Goal: Task Accomplishment & Management: Manage account settings

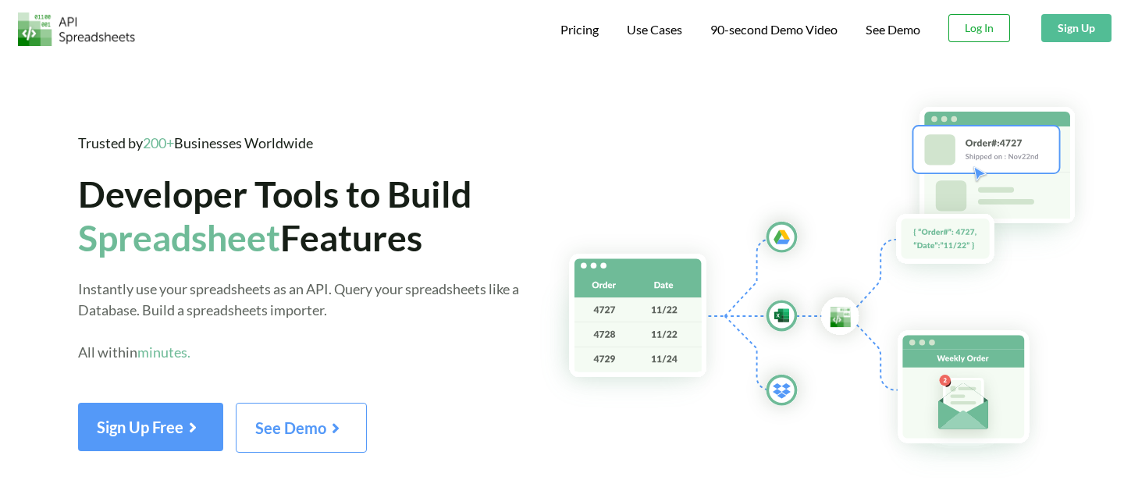
click at [984, 34] on button "Log In" at bounding box center [979, 28] width 62 height 28
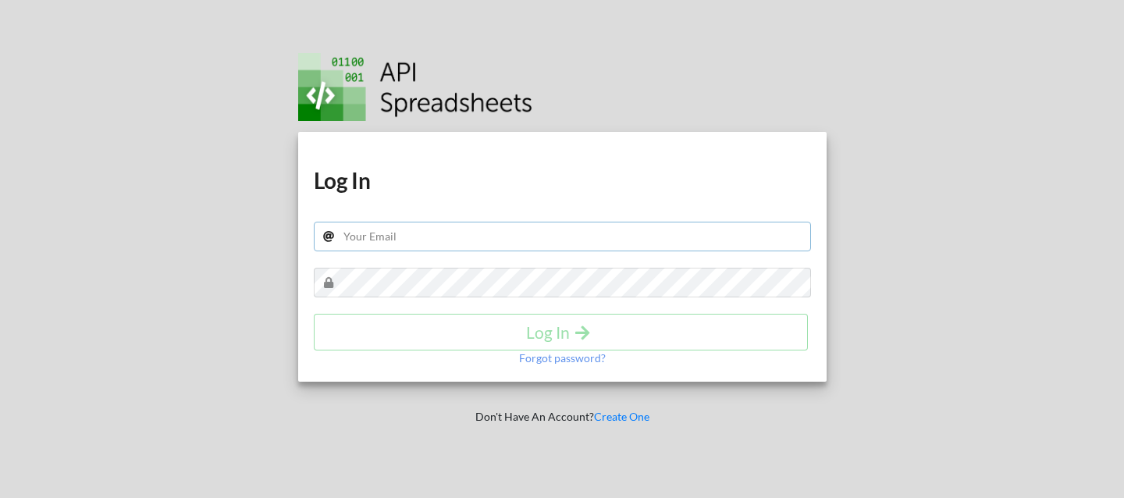
type input "[EMAIL_ADDRESS][DOMAIN_NAME]"
click at [703, 329] on div "Log In" at bounding box center [562, 332] width 497 height 37
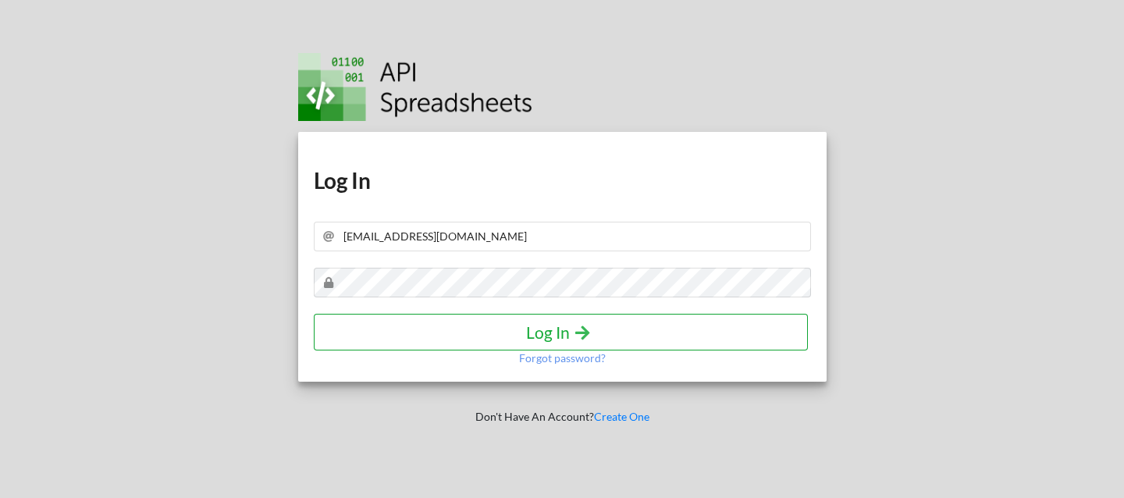
click at [649, 329] on h4 "Log In" at bounding box center [561, 332] width 462 height 20
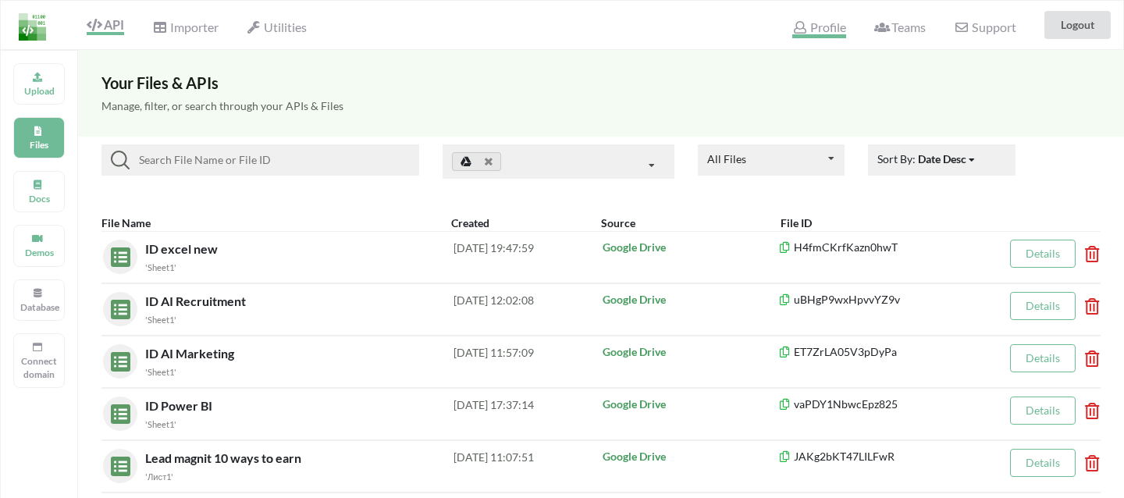
click at [809, 26] on span "Profile" at bounding box center [818, 29] width 53 height 19
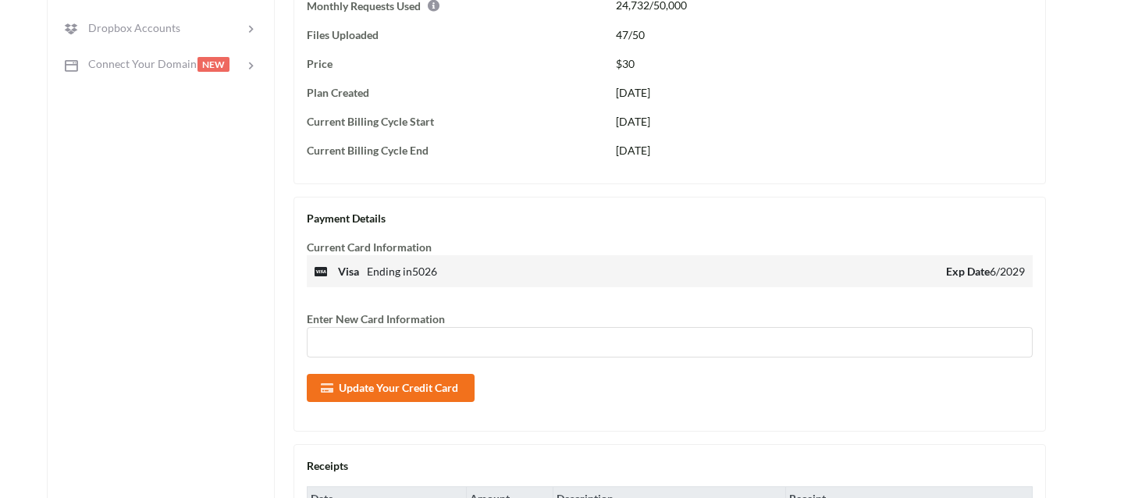
scroll to position [931, 0]
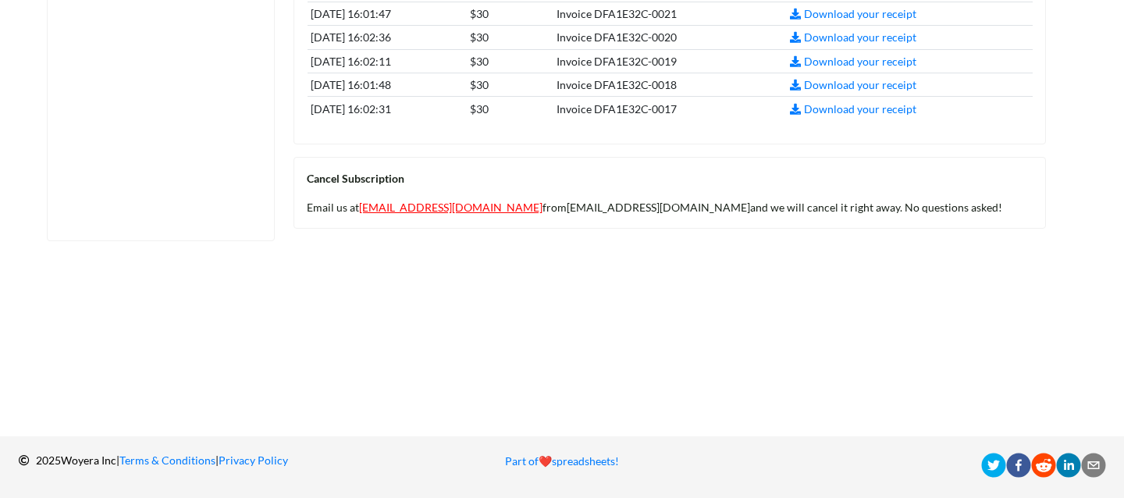
click at [466, 206] on link "[EMAIL_ADDRESS][DOMAIN_NAME]" at bounding box center [450, 207] width 183 height 13
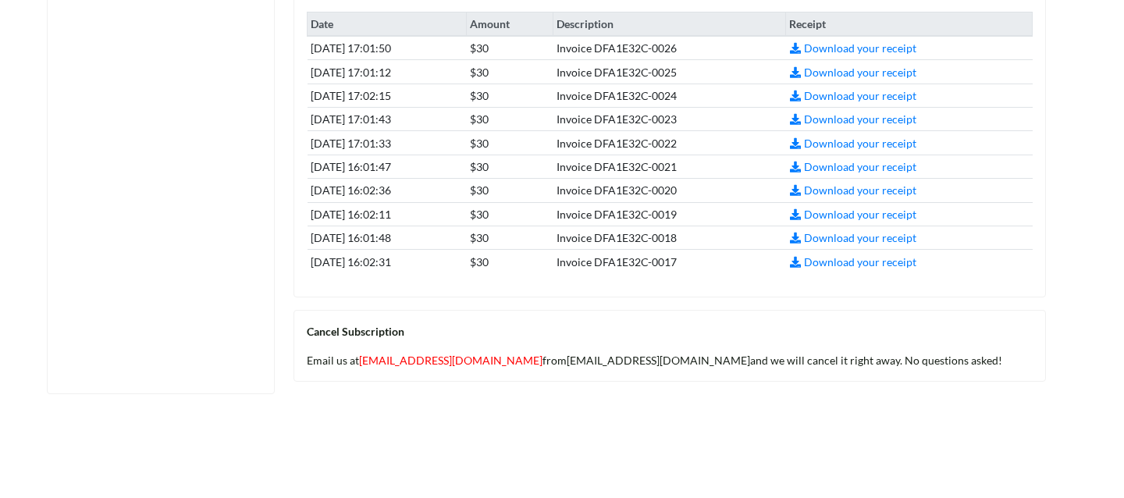
scroll to position [777, 0]
drag, startPoint x: 526, startPoint y: 361, endPoint x: 635, endPoint y: 361, distance: 108.5
click at [636, 361] on div "Email us at [EMAIL_ADDRESS][DOMAIN_NAME] from [EMAIL_ADDRESS][DOMAIN_NAME] and …" at bounding box center [670, 362] width 726 height 16
copy div "[EMAIL_ADDRESS][DOMAIN_NAME]"
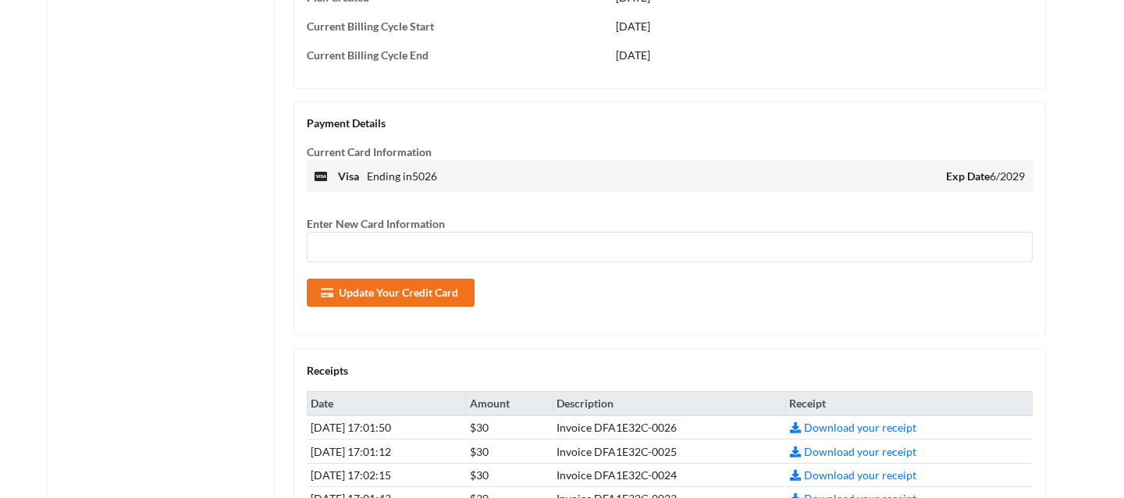
scroll to position [0, 0]
